Goal: Task Accomplishment & Management: Use online tool/utility

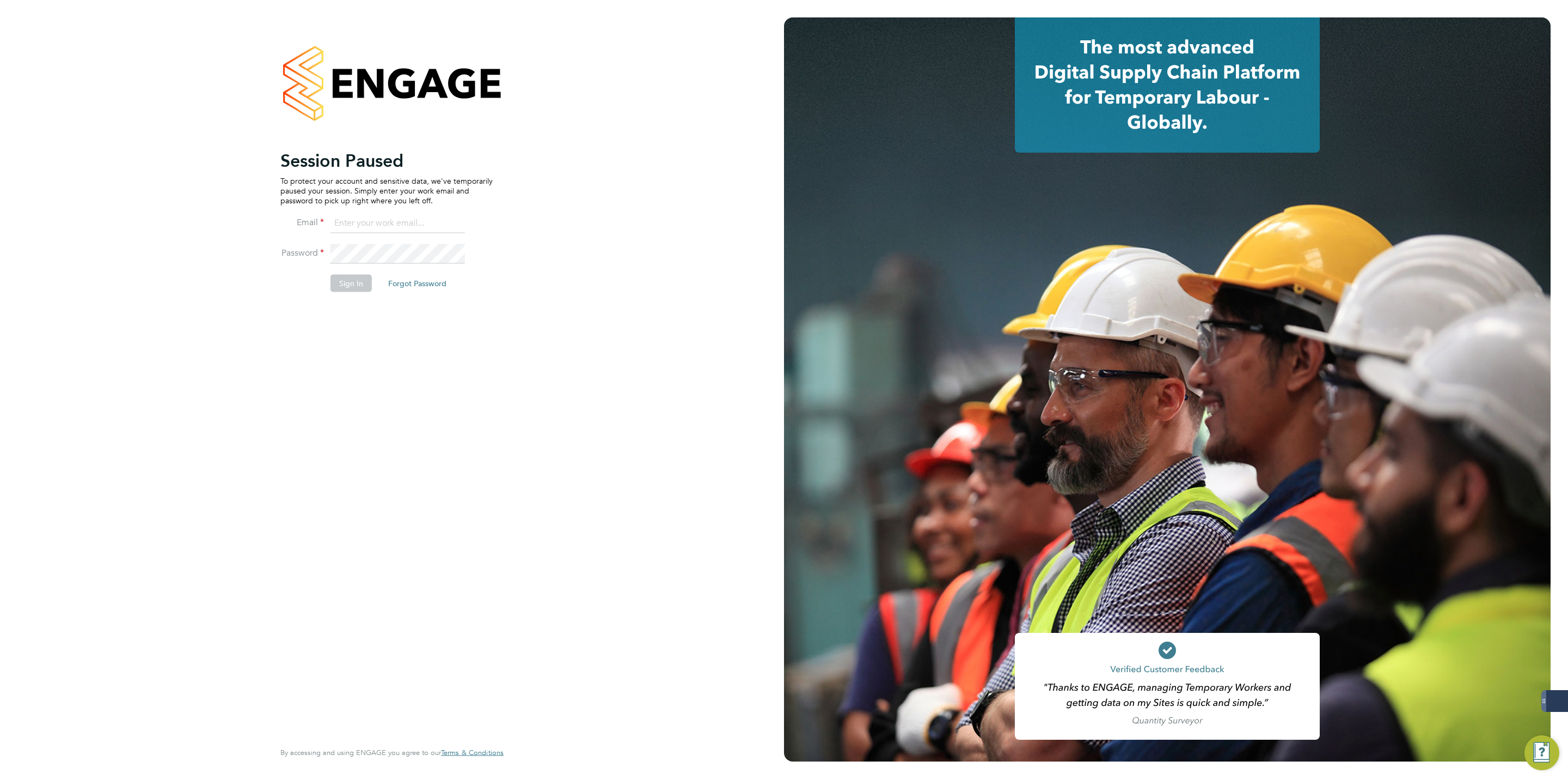
click at [410, 213] on ng-template "Session Paused To protect your account and sensitive data, we've temporarily pa…" at bounding box center [387, 226] width 213 height 154
click at [414, 223] on input at bounding box center [397, 224] width 135 height 20
click at [536, 152] on div "Session Paused To protect your account and sensitive data, we've temporarily pa…" at bounding box center [392, 390] width 784 height 779
click at [375, 225] on input at bounding box center [397, 224] width 135 height 20
type input "george@mmpconsultancy.co.uk"
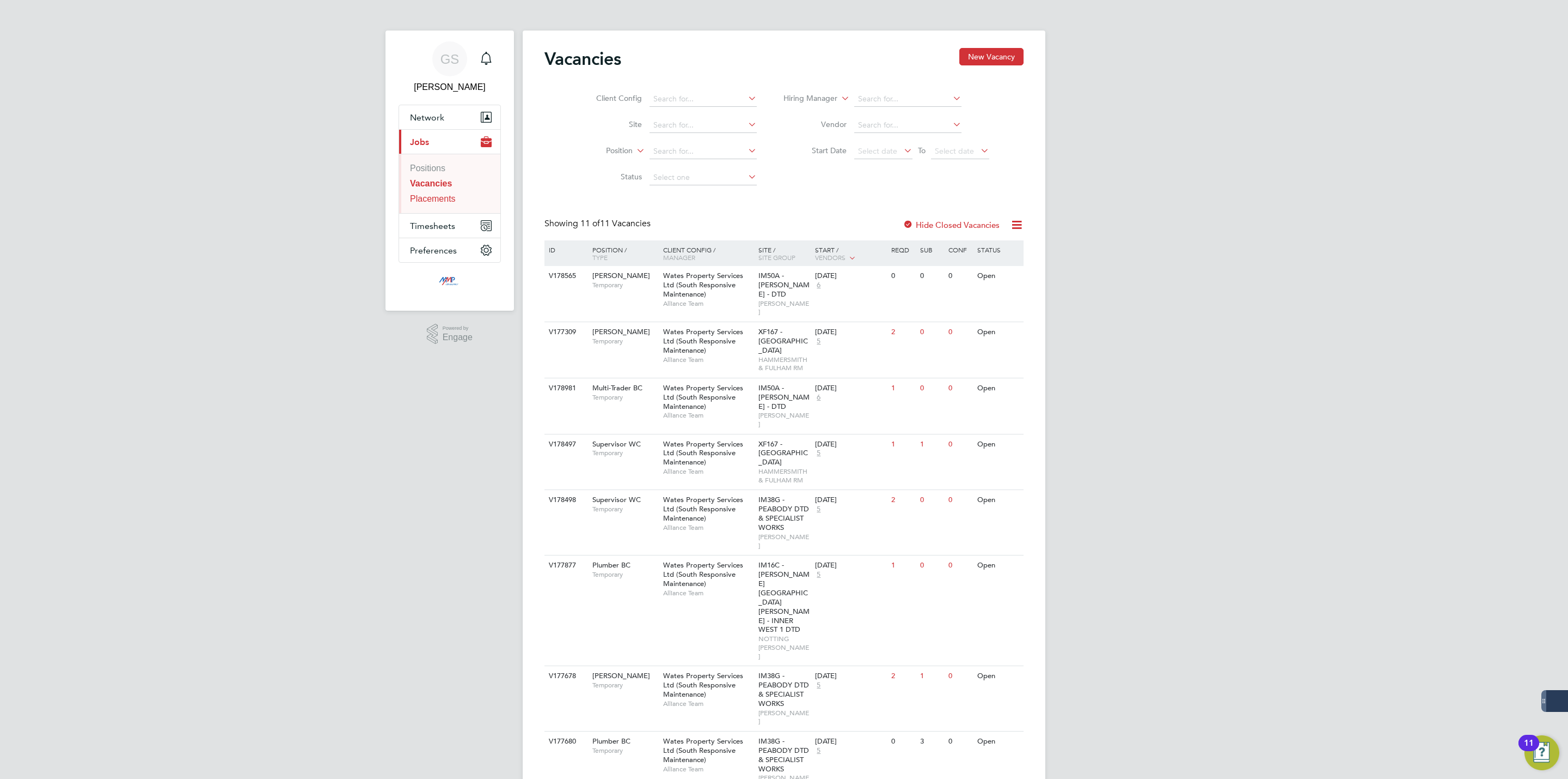
click at [453, 202] on link "Placements" at bounding box center [433, 198] width 46 height 9
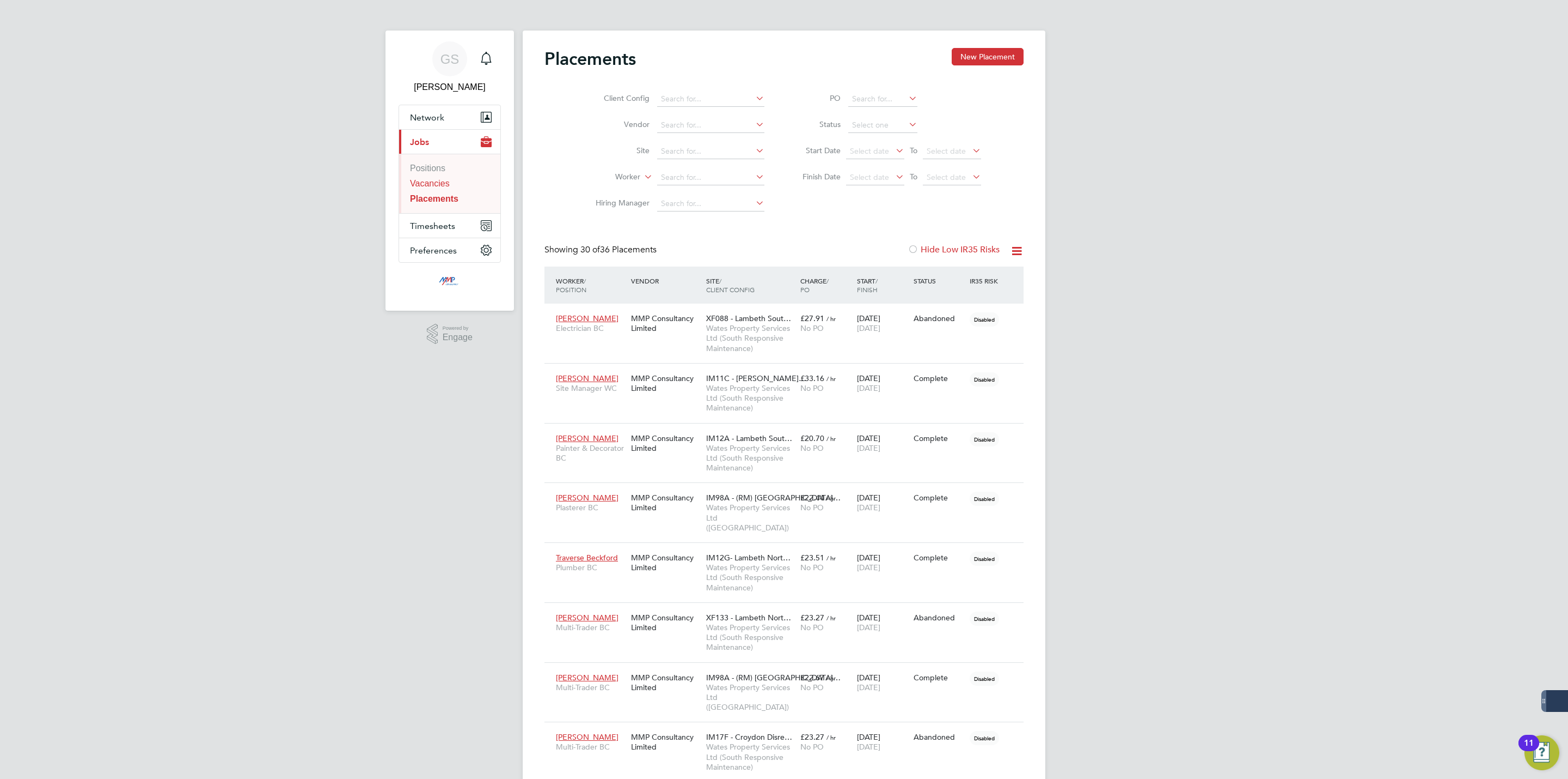
click at [445, 187] on link "Vacancies" at bounding box center [430, 183] width 40 height 9
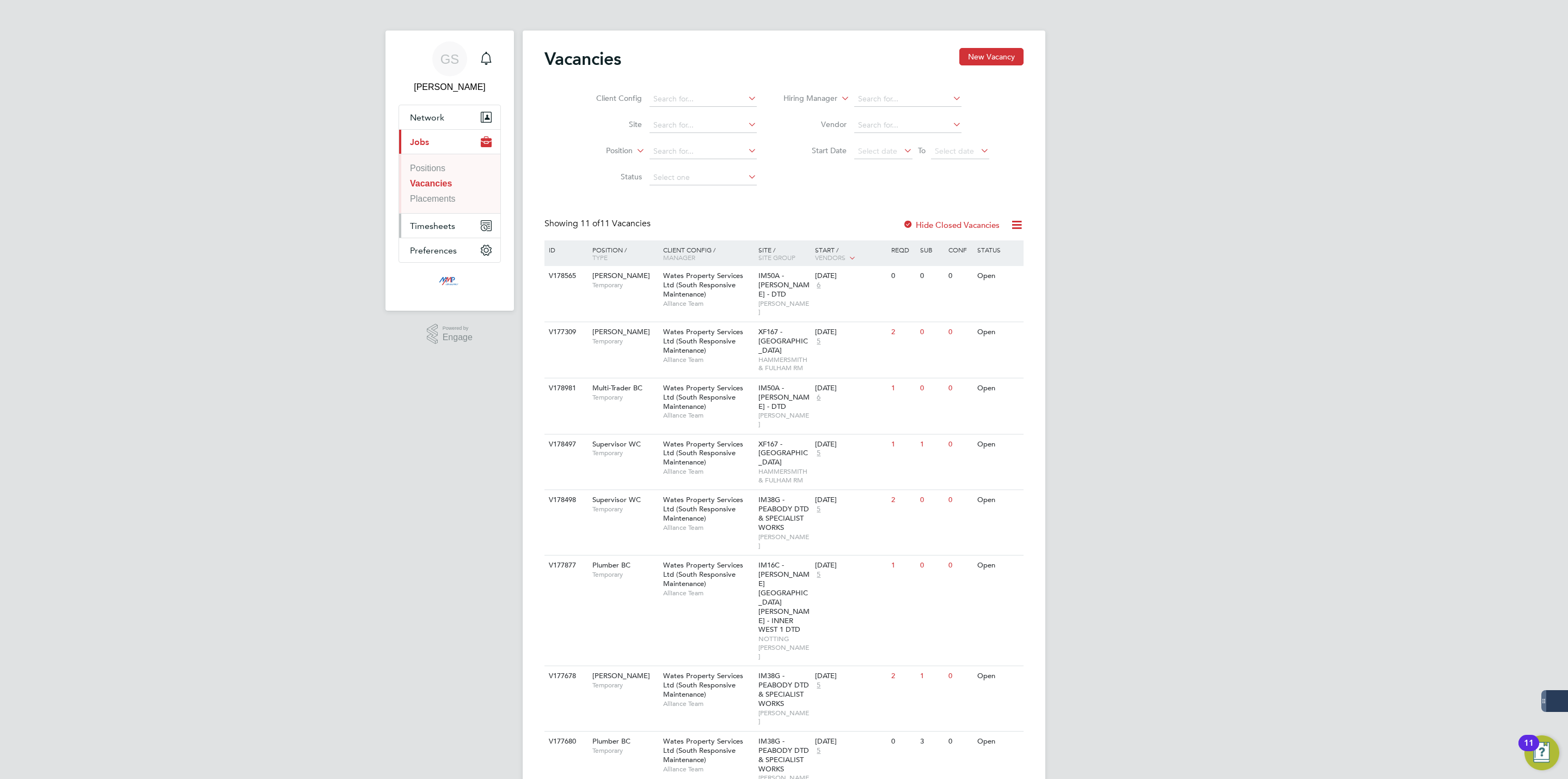
click at [445, 221] on span "Timesheets" at bounding box center [433, 226] width 45 height 10
click at [442, 197] on link "Timesheets" at bounding box center [432, 193] width 44 height 9
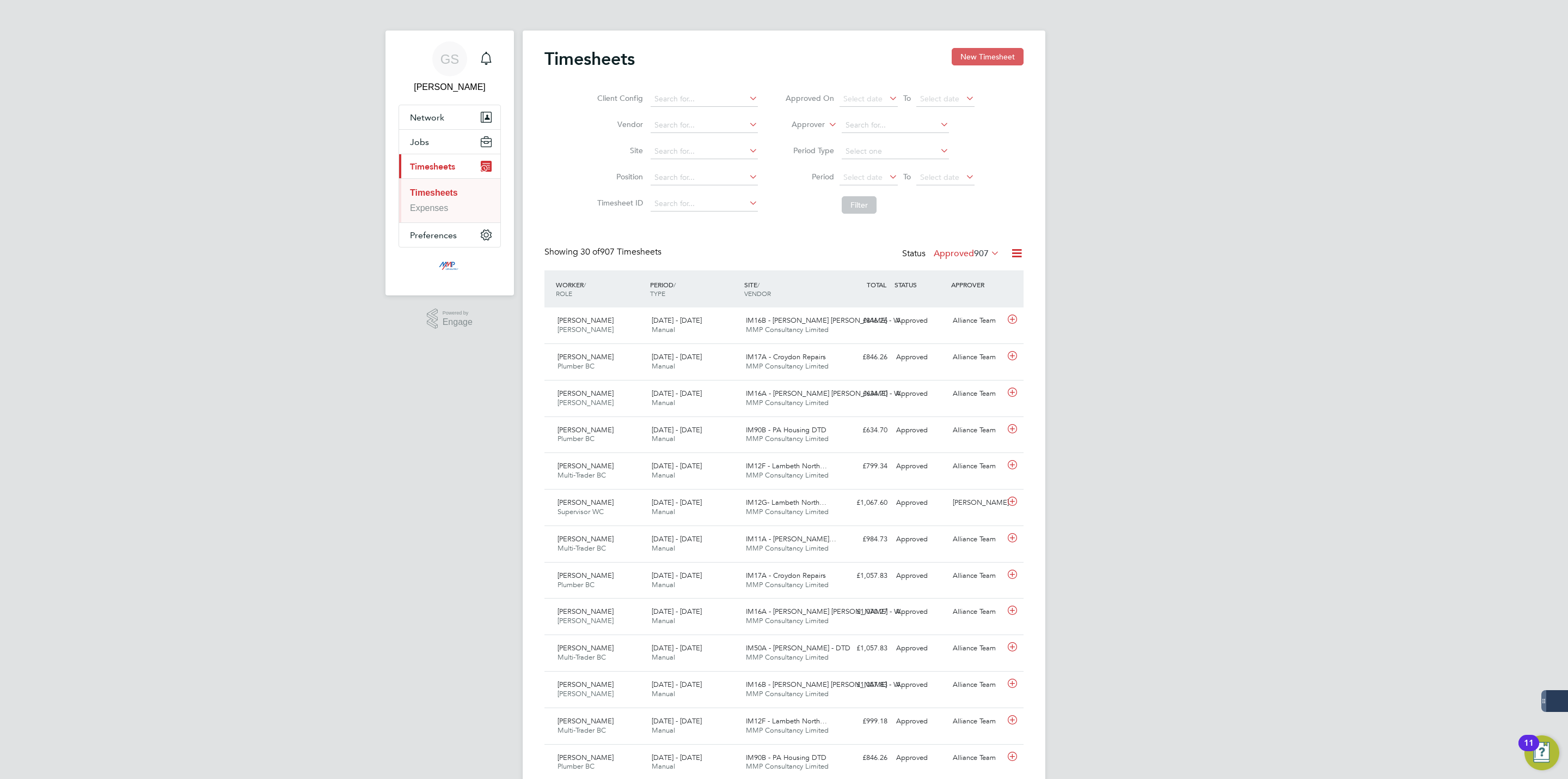
click at [971, 61] on button "New Timesheet" at bounding box center [987, 56] width 72 height 17
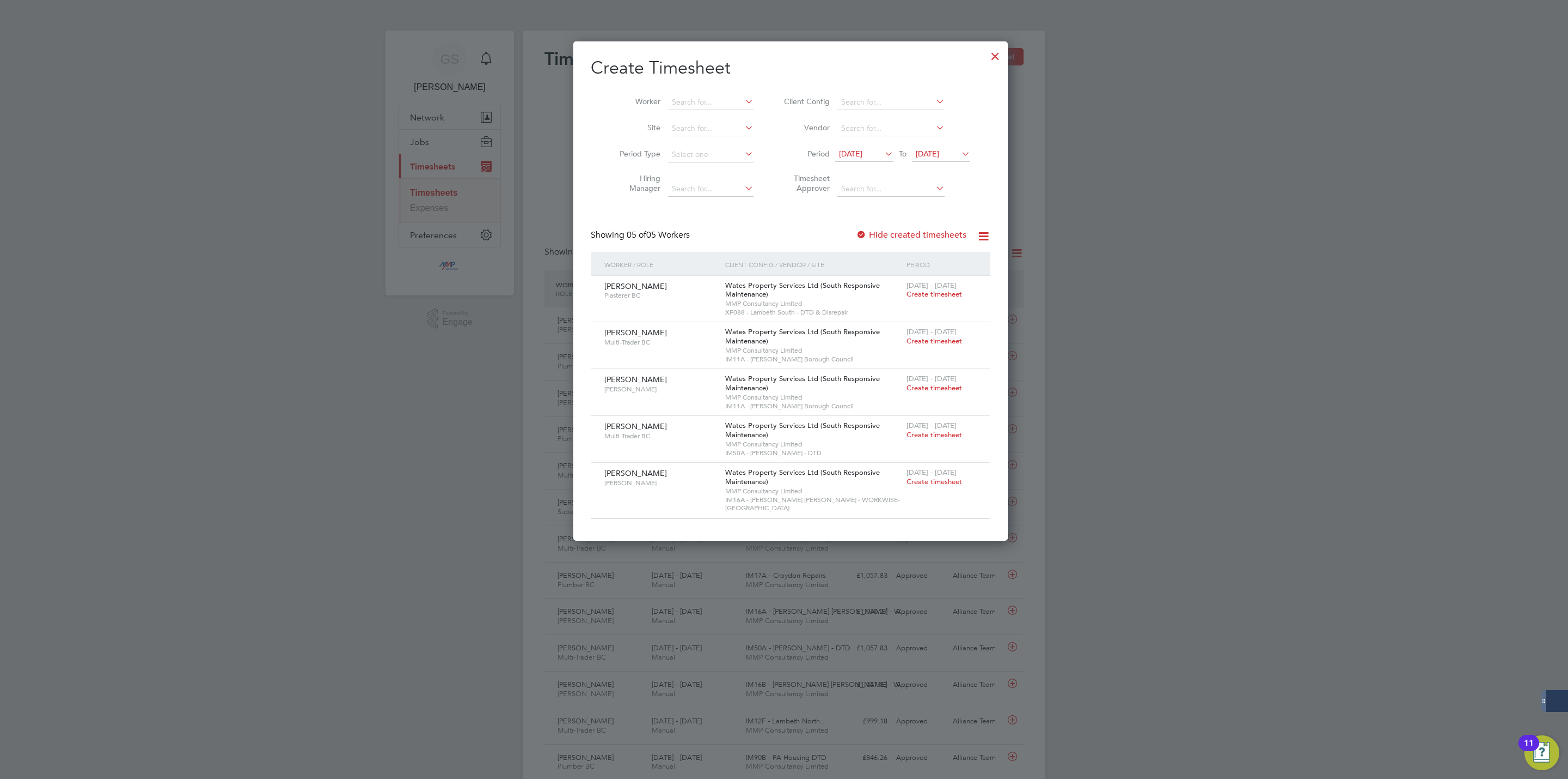
click at [986, 54] on div at bounding box center [996, 53] width 20 height 20
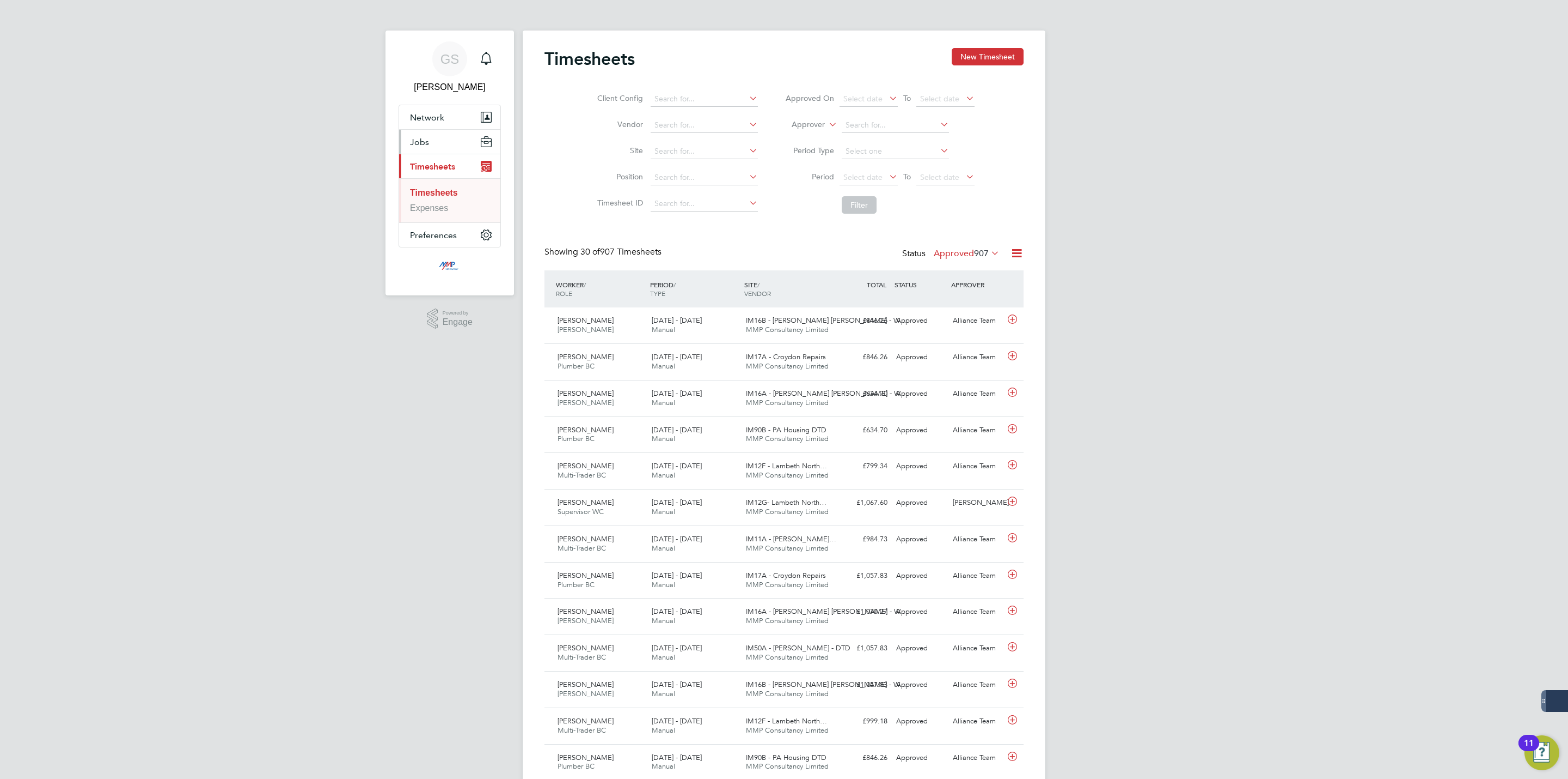
click at [450, 143] on button "Jobs" at bounding box center [450, 141] width 101 height 24
click at [441, 183] on link "Vacancies" at bounding box center [430, 183] width 40 height 9
